Goal: Task Accomplishment & Management: Manage account settings

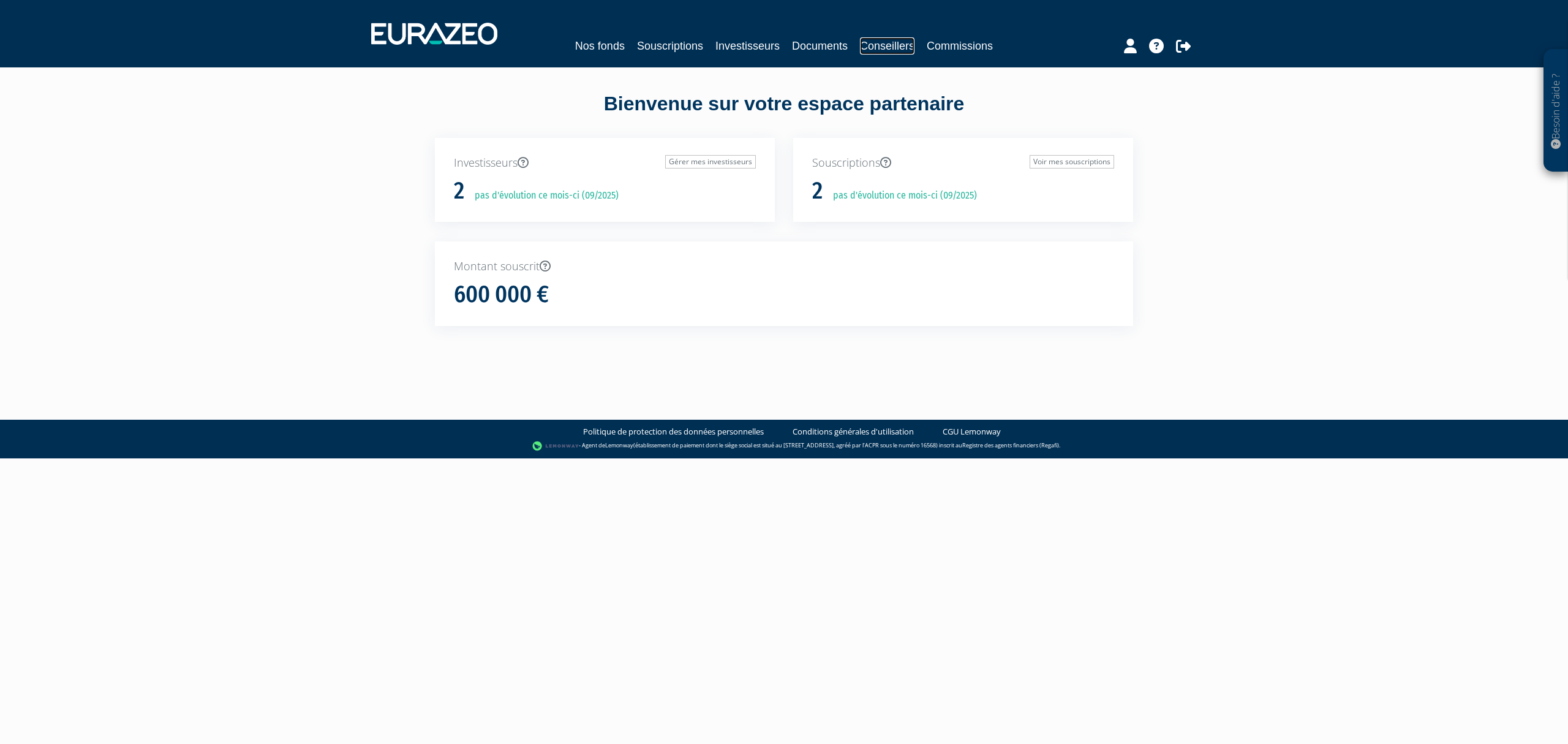
click at [882, 46] on link "Conseillers" at bounding box center [887, 46] width 54 height 17
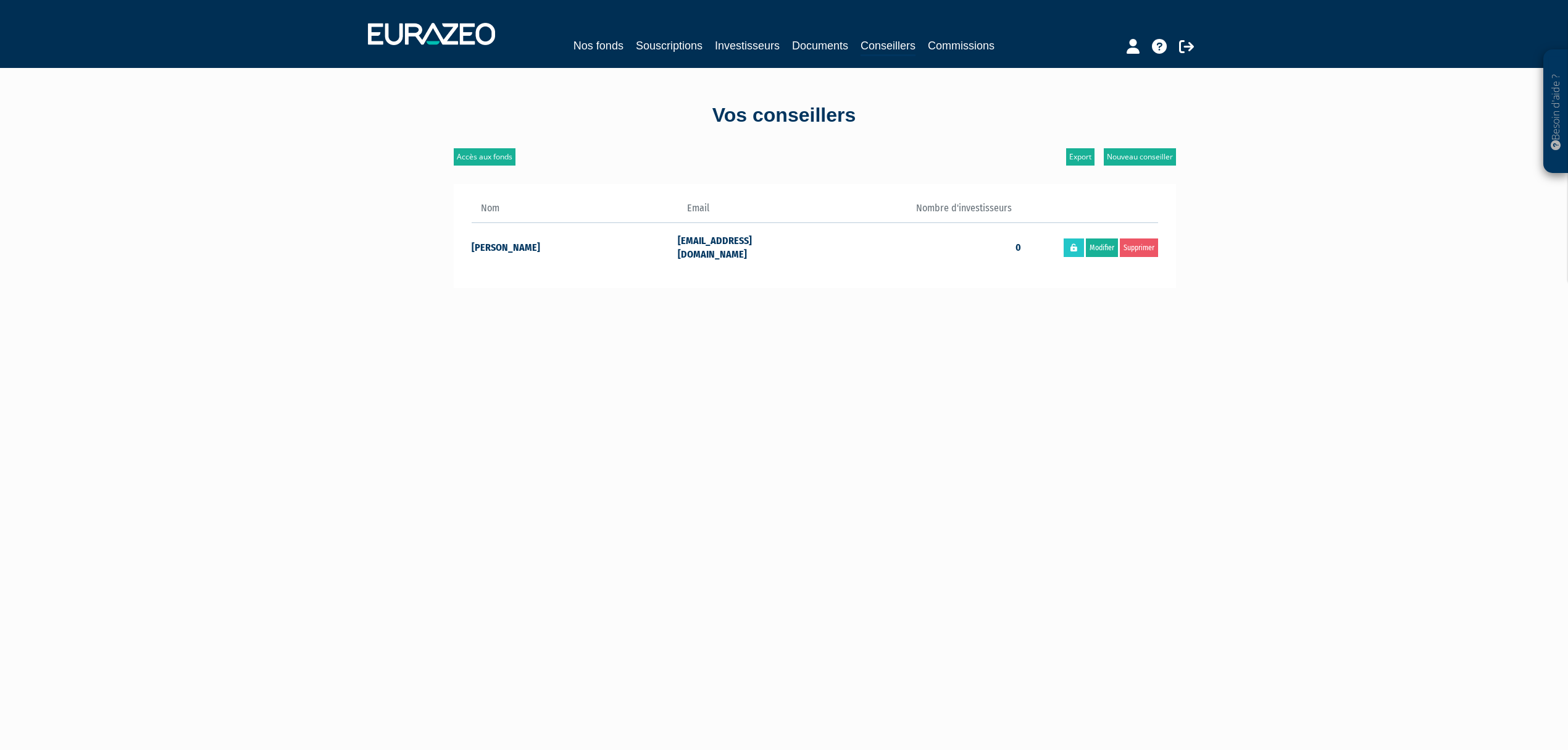
drag, startPoint x: 570, startPoint y: 242, endPoint x: 529, endPoint y: 240, distance: 41.0
click at [469, 248] on div "Nom Email Nombre d'investisseurs Jean-Pierre SCEMAMA" at bounding box center [815, 236] width 723 height 105
click at [581, 42] on link "Nos fonds" at bounding box center [598, 46] width 50 height 18
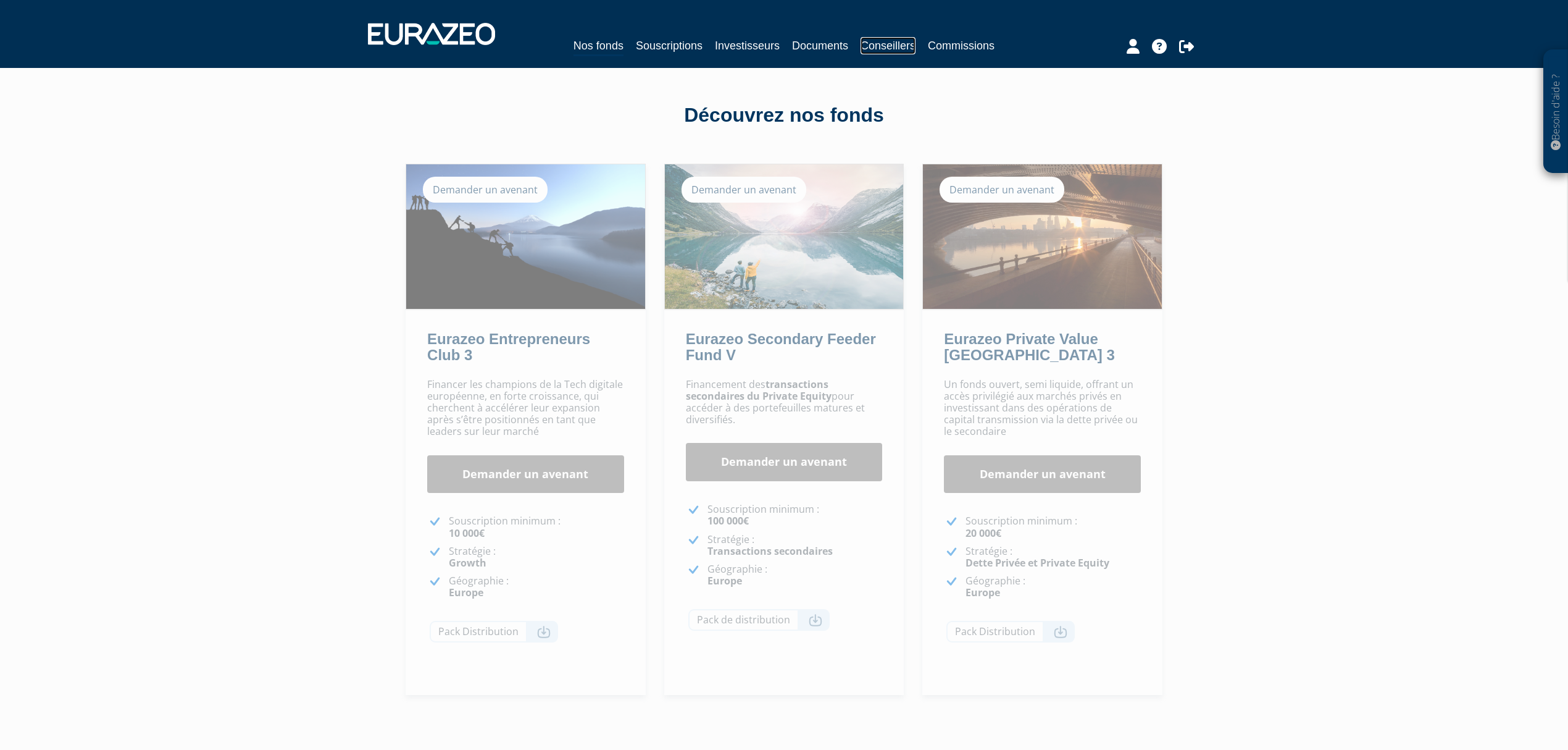
click at [885, 48] on link "Conseillers" at bounding box center [888, 46] width 55 height 18
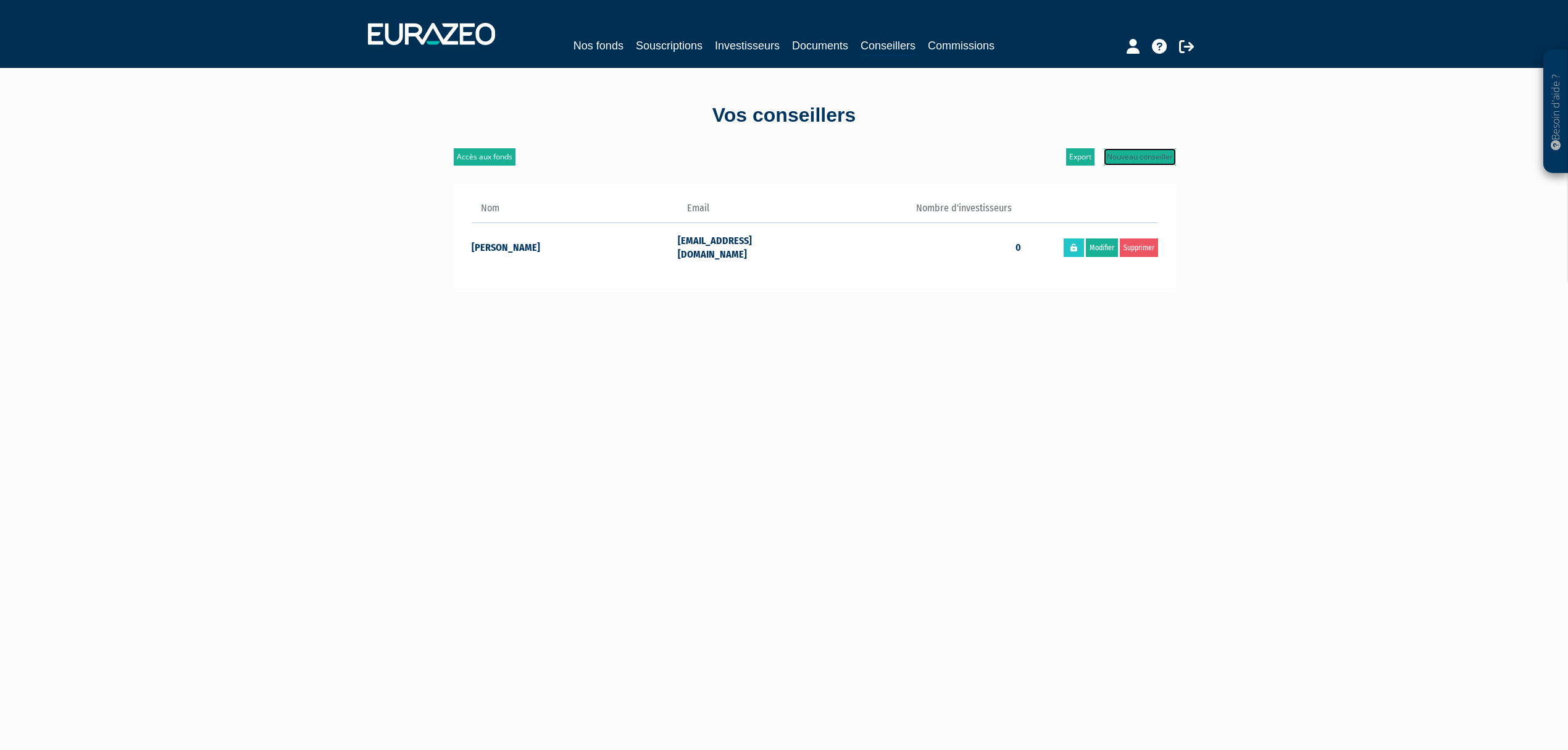
click at [1149, 158] on link "Nouveau conseiller" at bounding box center [1140, 157] width 72 height 18
click at [1126, 157] on link "Nouveau conseiller" at bounding box center [1140, 157] width 72 height 18
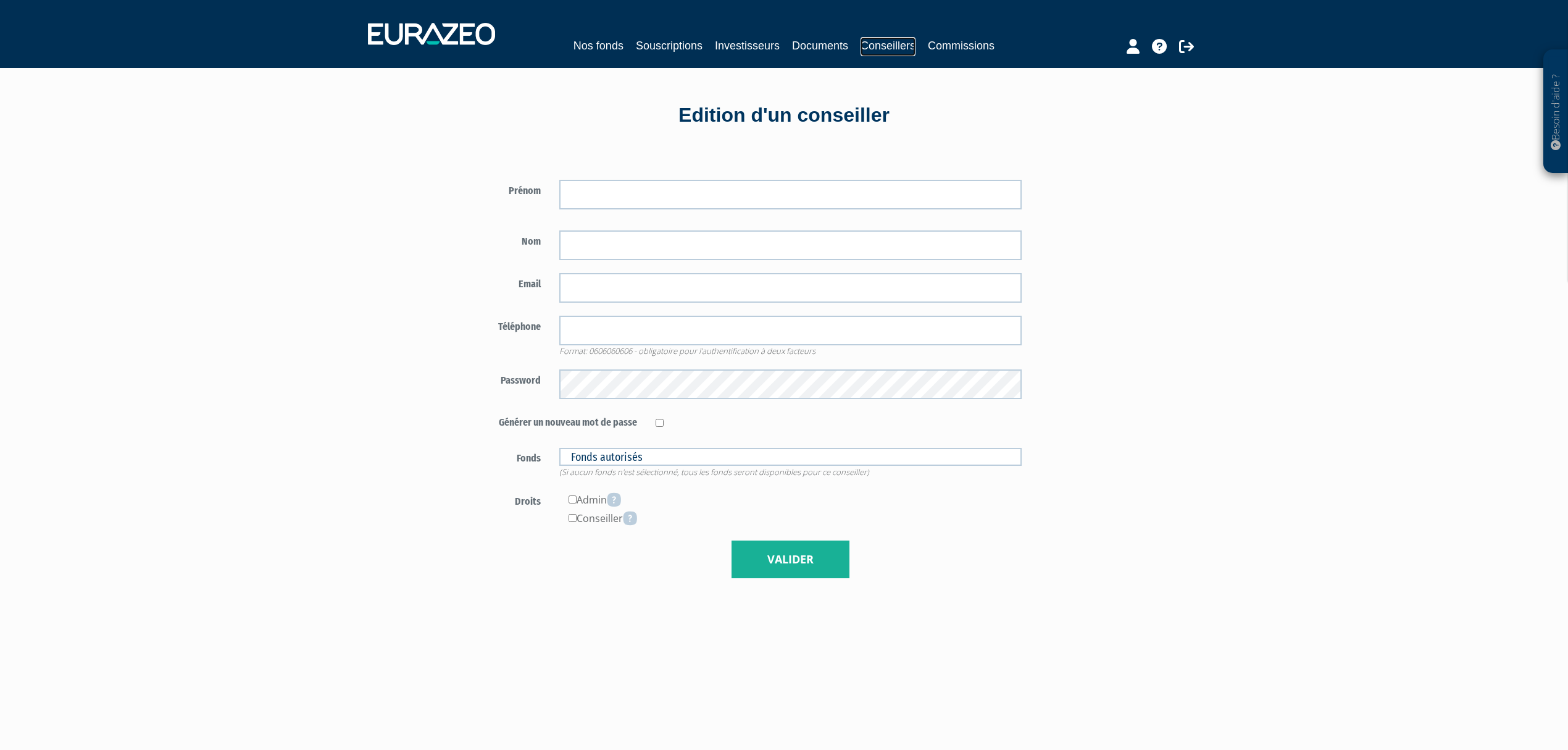
click at [895, 37] on link "Conseillers" at bounding box center [888, 47] width 55 height 19
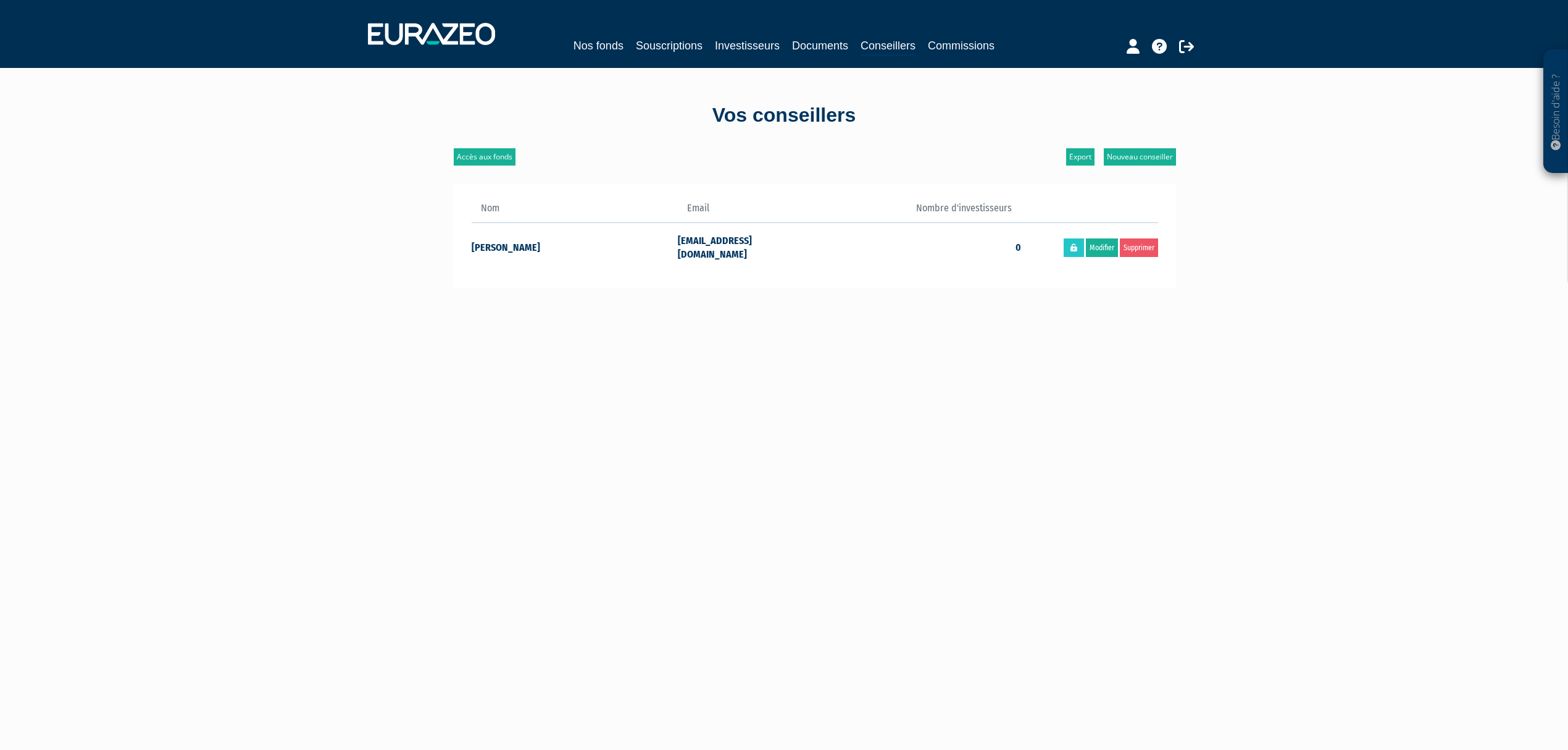
drag, startPoint x: 401, startPoint y: 354, endPoint x: 417, endPoint y: 388, distance: 37.6
click at [401, 354] on div "Besoin d'aide ? × J'ai besoin d'aide Si vous avez une question à propos du fonc…" at bounding box center [784, 469] width 1568 height 938
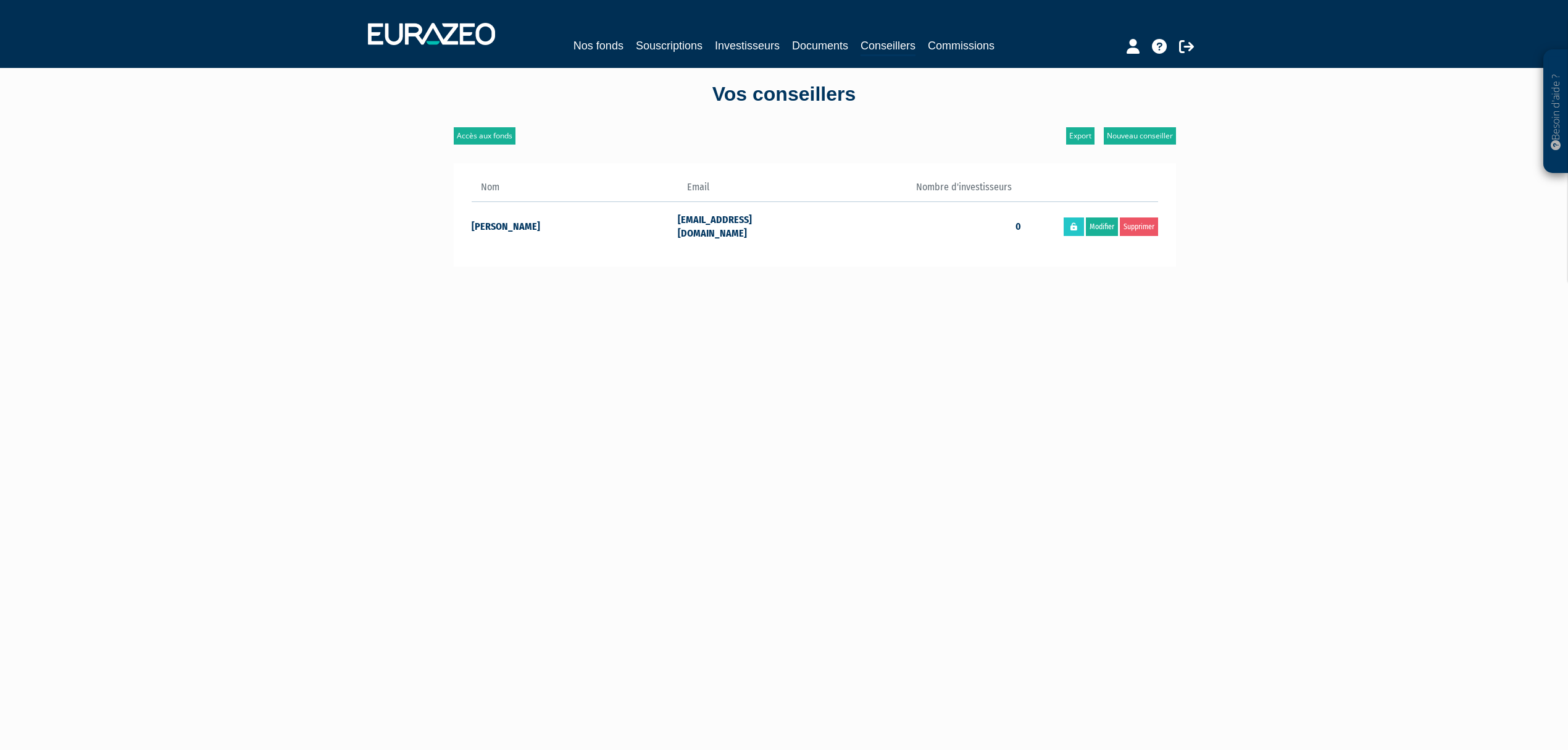
scroll to position [82, 0]
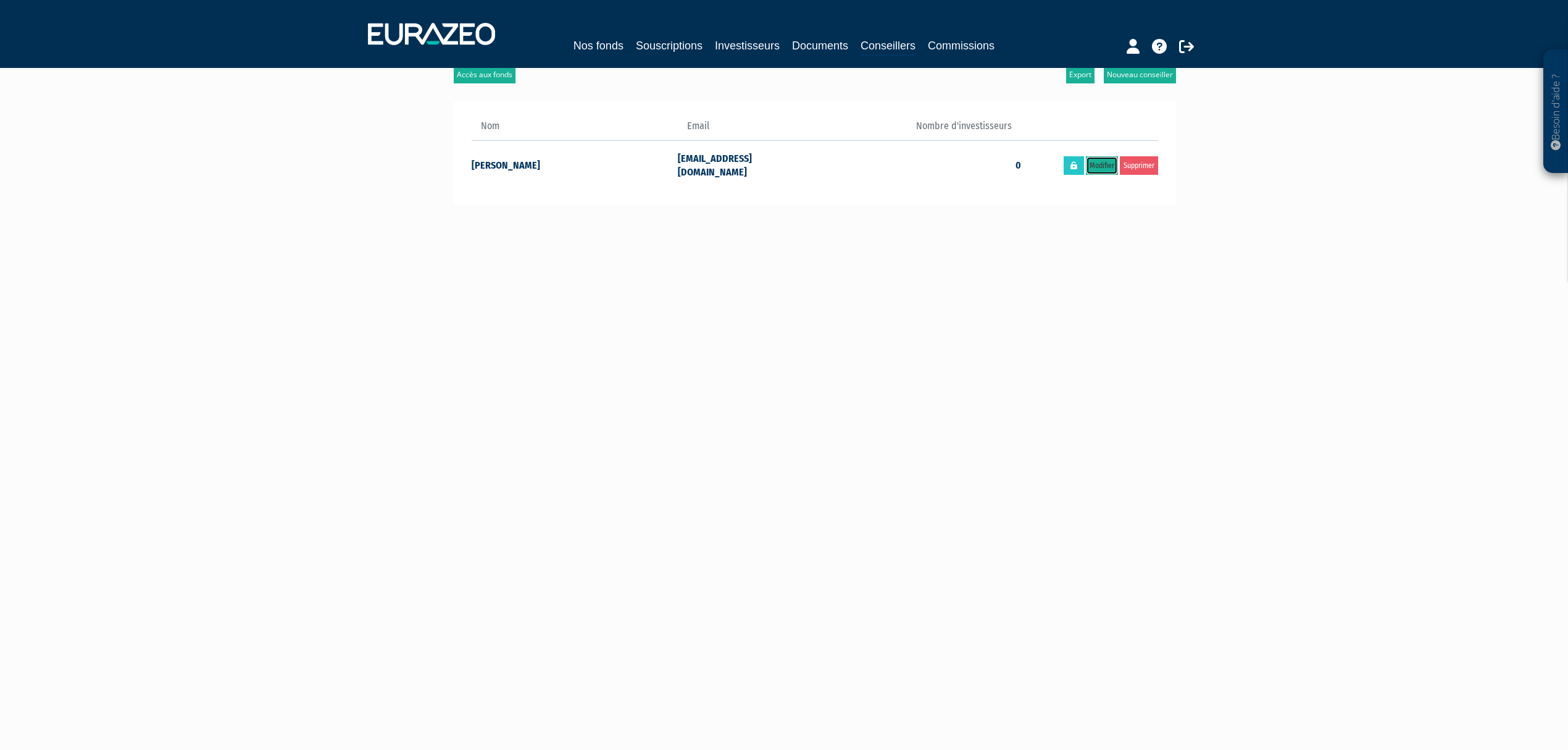
click at [1100, 171] on link "Modifier" at bounding box center [1102, 165] width 32 height 18
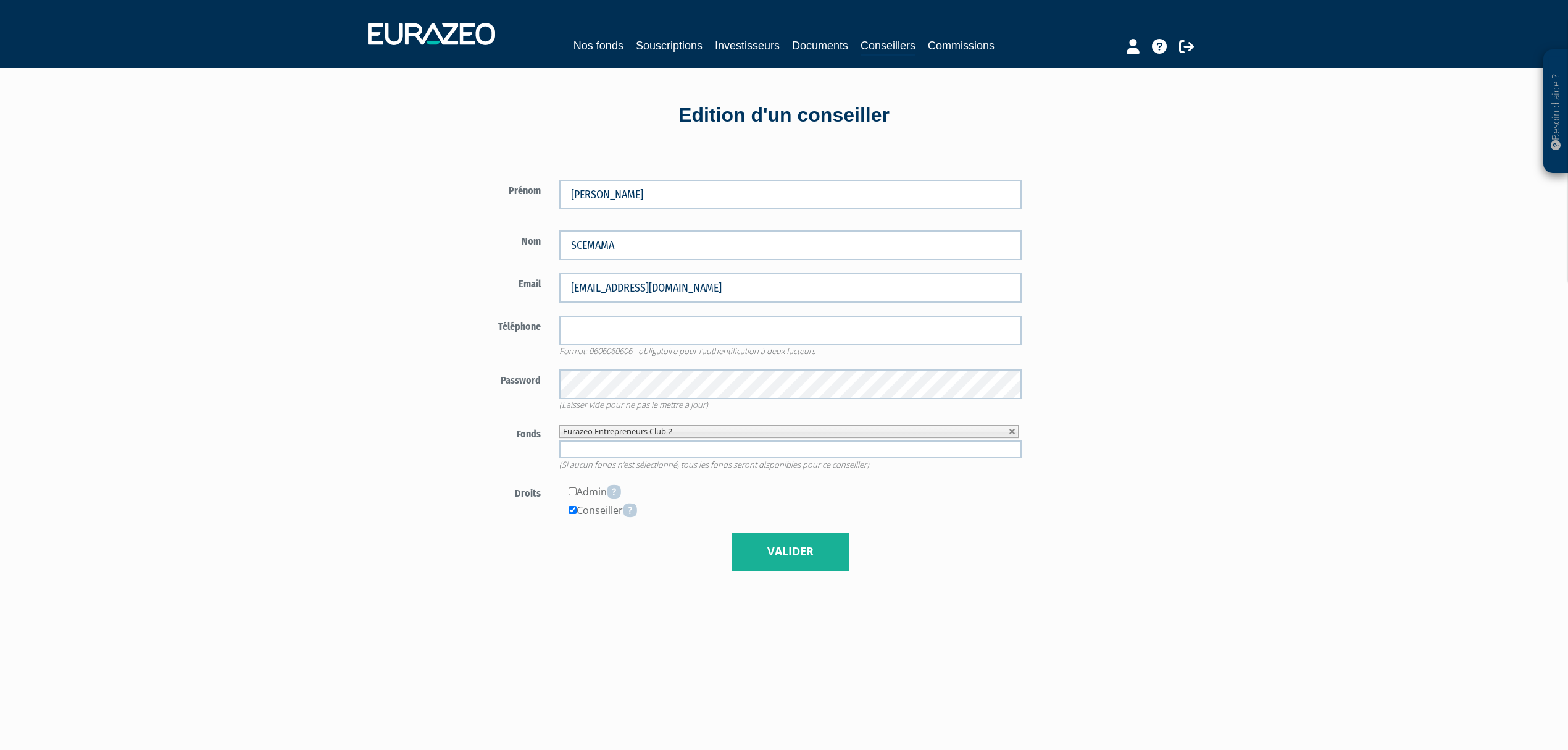
click at [1326, 410] on div "Besoin d'aide ? × J'ai besoin d'aide Si vous avez une question à propos du fonc…" at bounding box center [784, 469] width 1568 height 938
click at [916, 43] on link "Conseillers" at bounding box center [888, 47] width 55 height 19
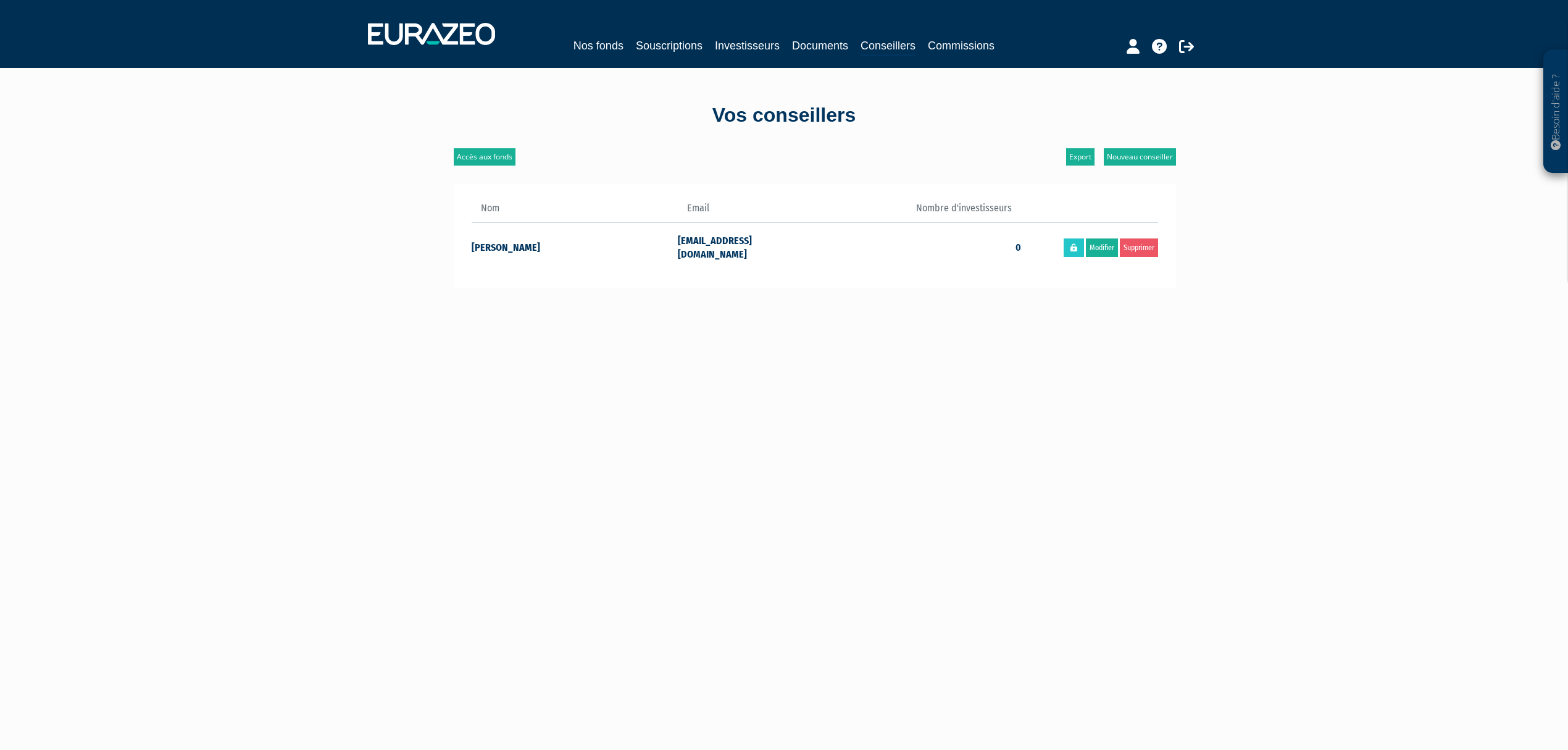
click at [763, 408] on main "Accès aux fonds Nouveau conseiller Export Nom Email Nombre d'investisseurs [PER…" at bounding box center [660, 523] width 475 height 750
click at [764, 408] on main "Accès aux fonds Nouveau conseiller Export Nom Email Nombre d'investisseurs [PER…" at bounding box center [660, 523] width 475 height 750
click at [428, 30] on img at bounding box center [432, 34] width 127 height 22
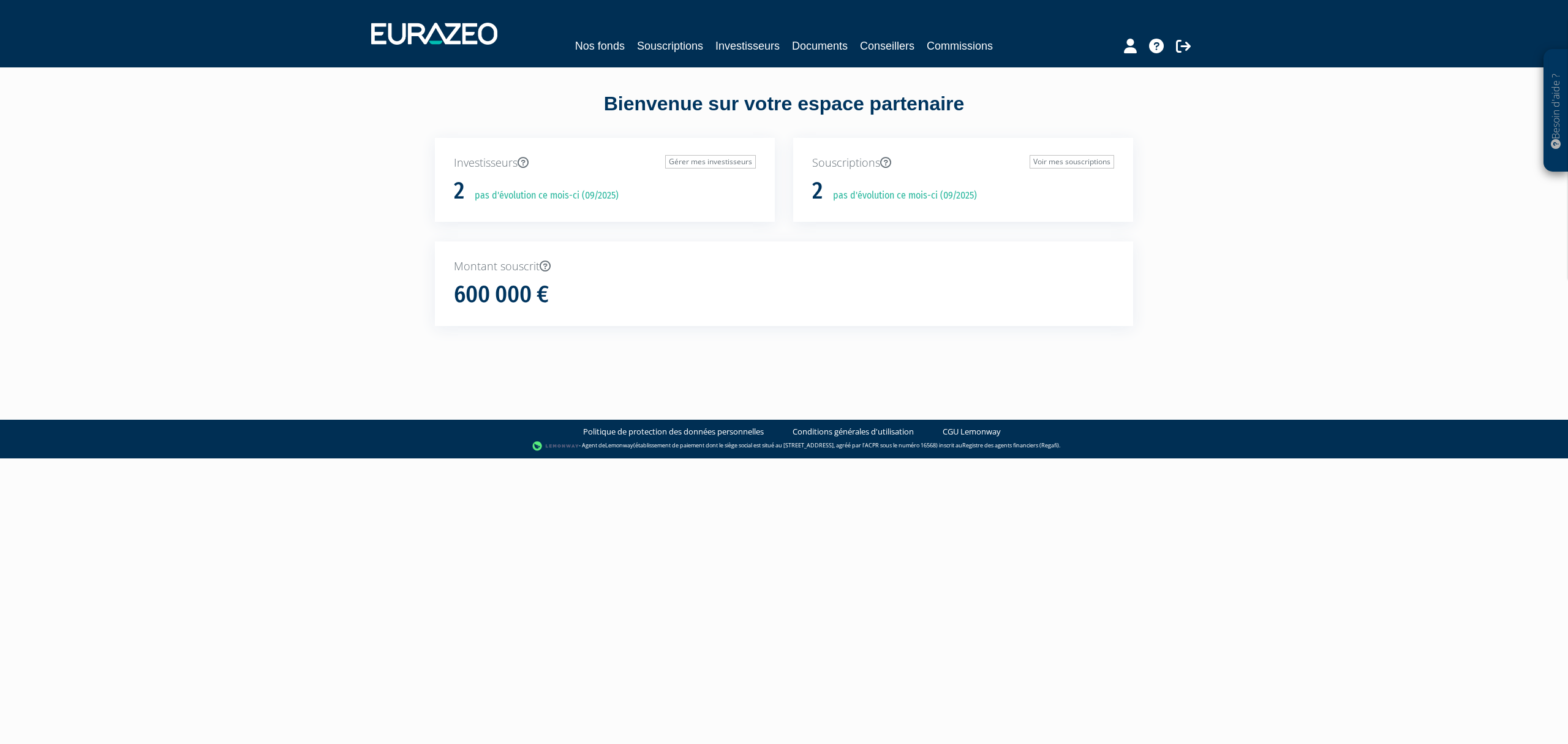
click at [675, 54] on div "Nos fonds Souscriptions Investisseurs Documents Conseillers Commissions" at bounding box center [784, 33] width 845 height 45
click at [675, 49] on link "Souscriptions" at bounding box center [670, 46] width 66 height 17
